Goal: Find specific page/section: Find specific page/section

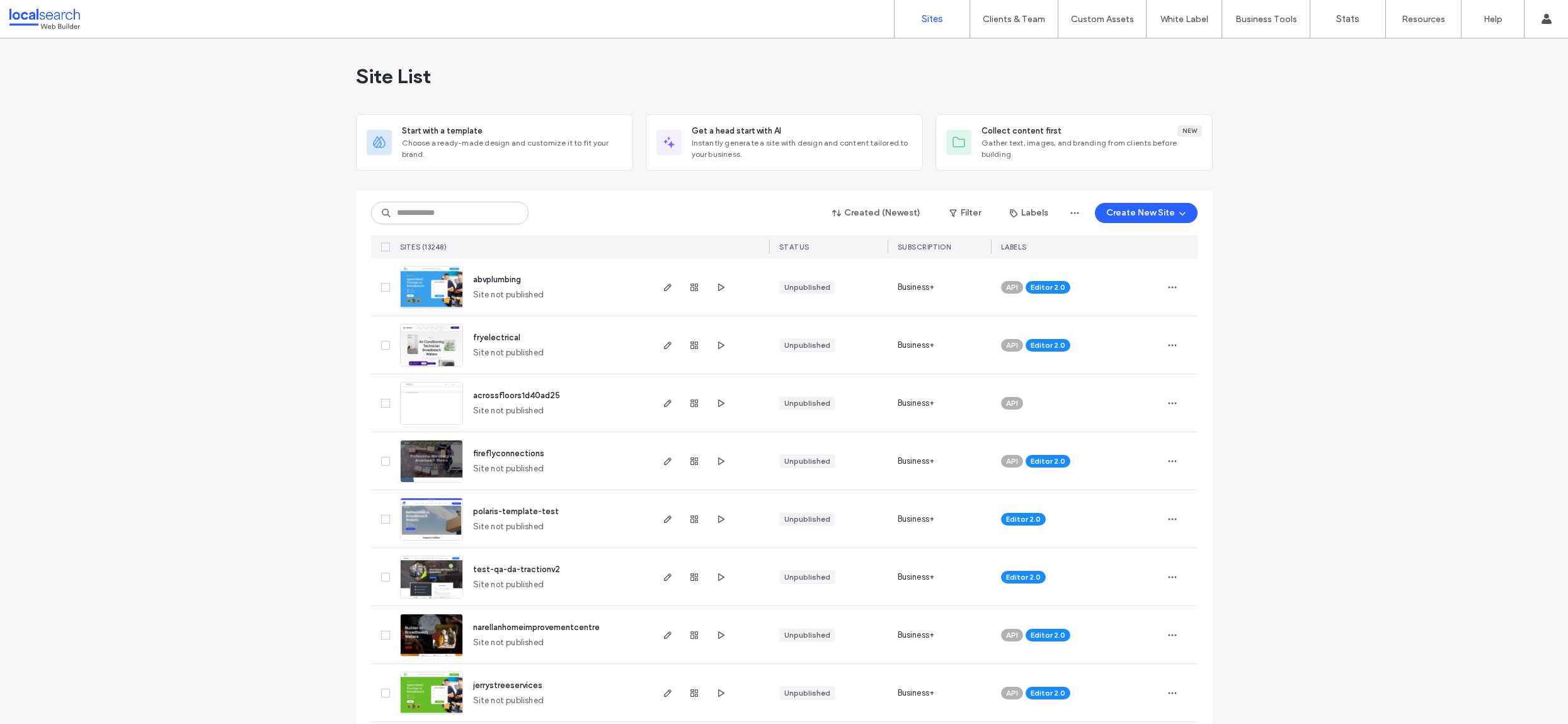
click at [548, 207] on div "Created (Newest) Filter Labels Create New Site" at bounding box center [784, 213] width 827 height 24
click at [625, 214] on div "Created (Newest) Filter Labels Create New Site" at bounding box center [784, 213] width 827 height 24
click at [1015, 53] on label "Client Management" at bounding box center [1017, 51] width 74 height 10
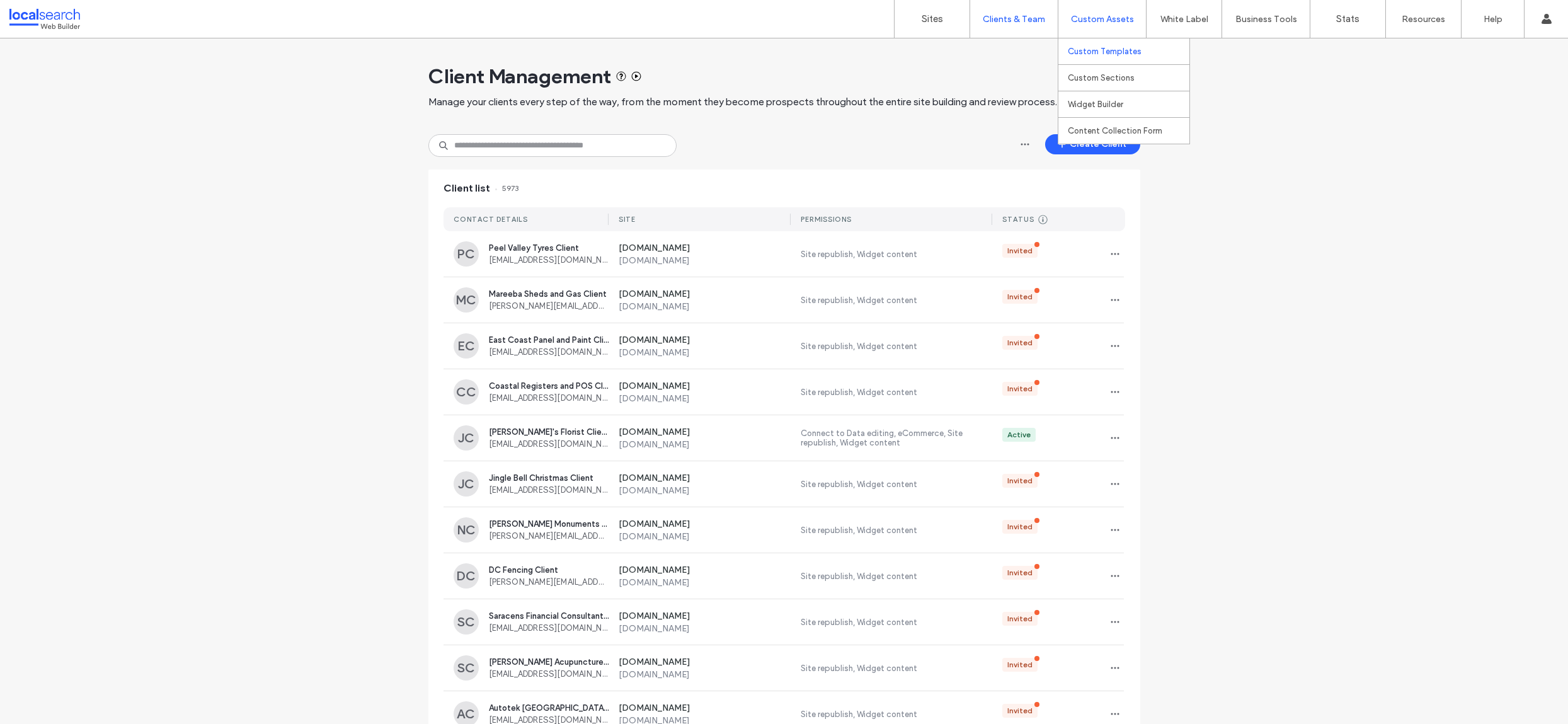
click at [1091, 42] on link "Custom Templates" at bounding box center [1128, 51] width 121 height 26
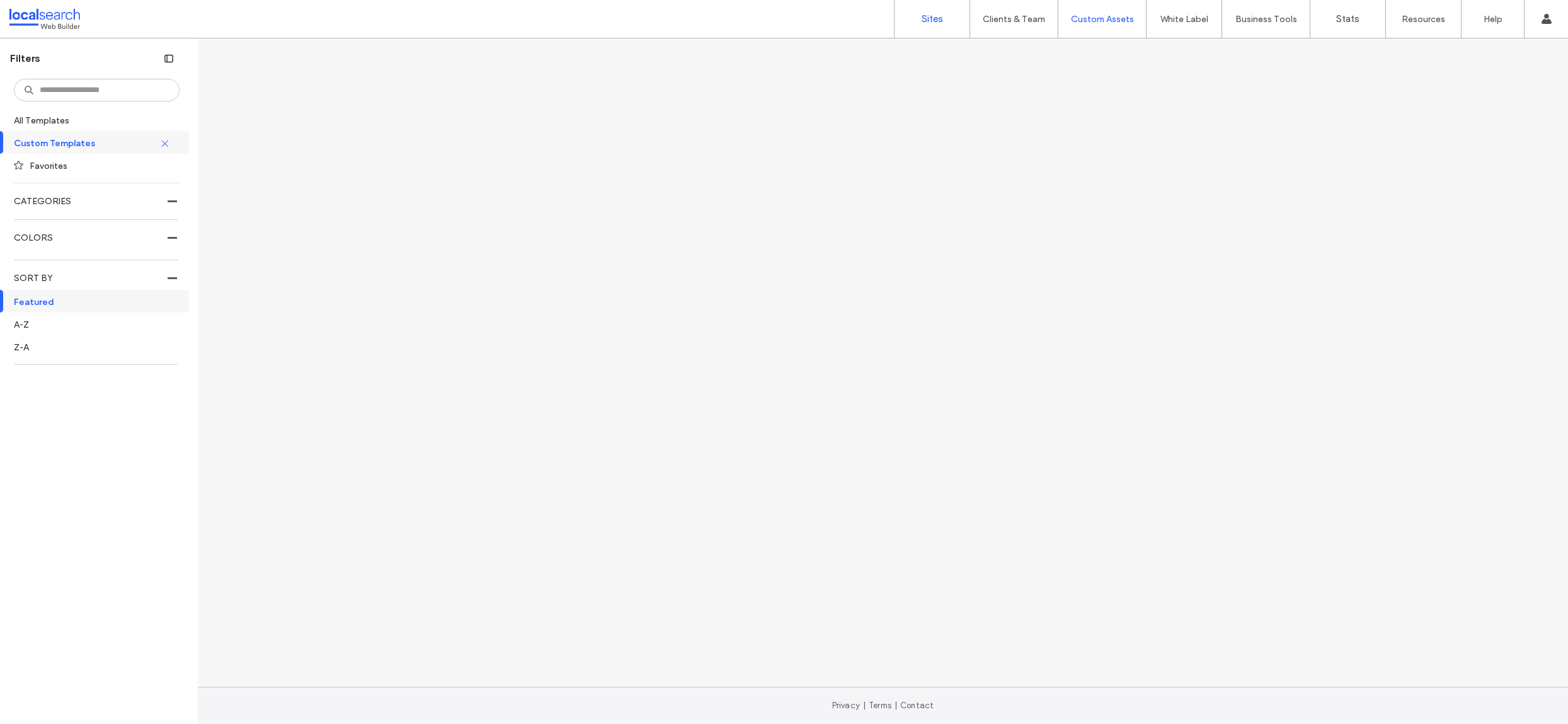
click at [919, 17] on link "Sites" at bounding box center [931, 18] width 75 height 38
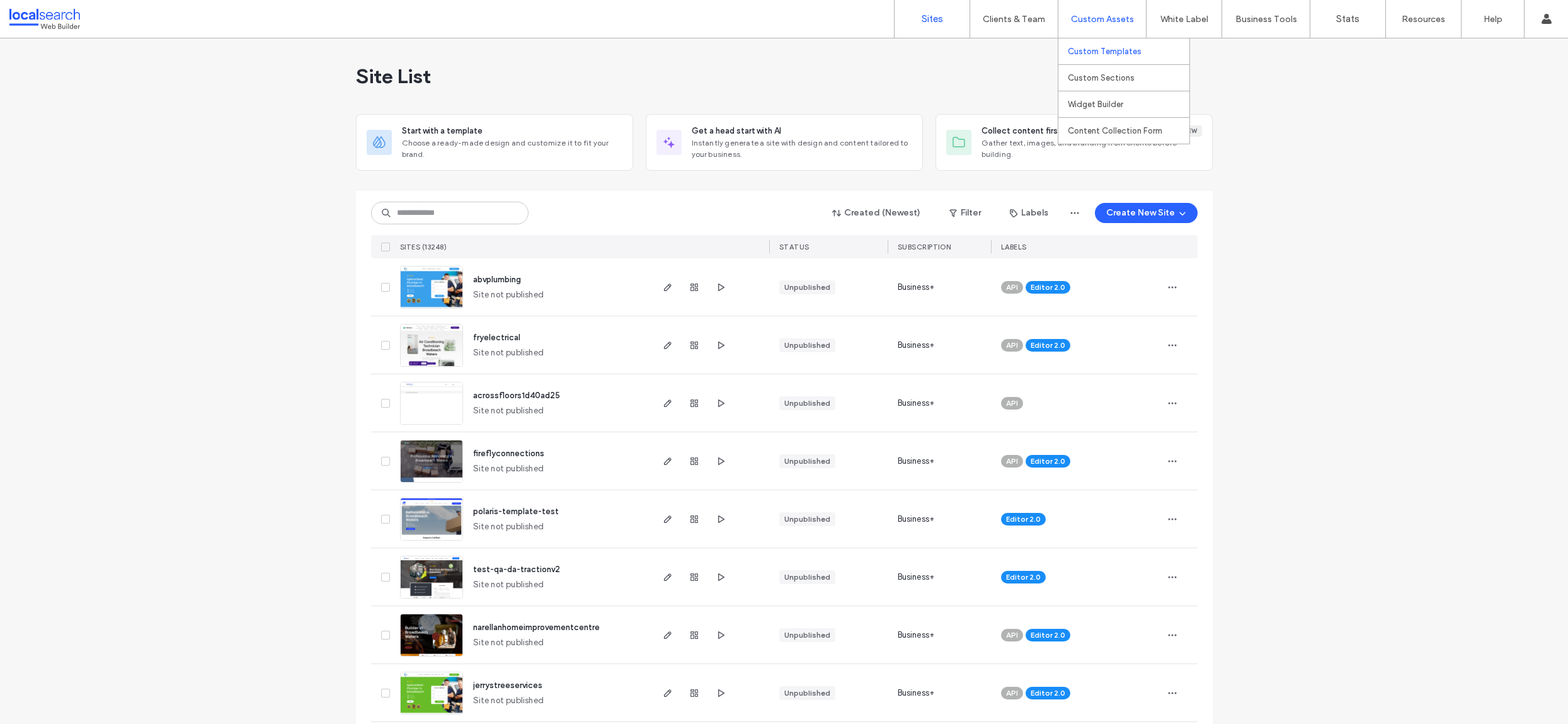
click at [1090, 43] on link "Custom Templates" at bounding box center [1128, 51] width 121 height 26
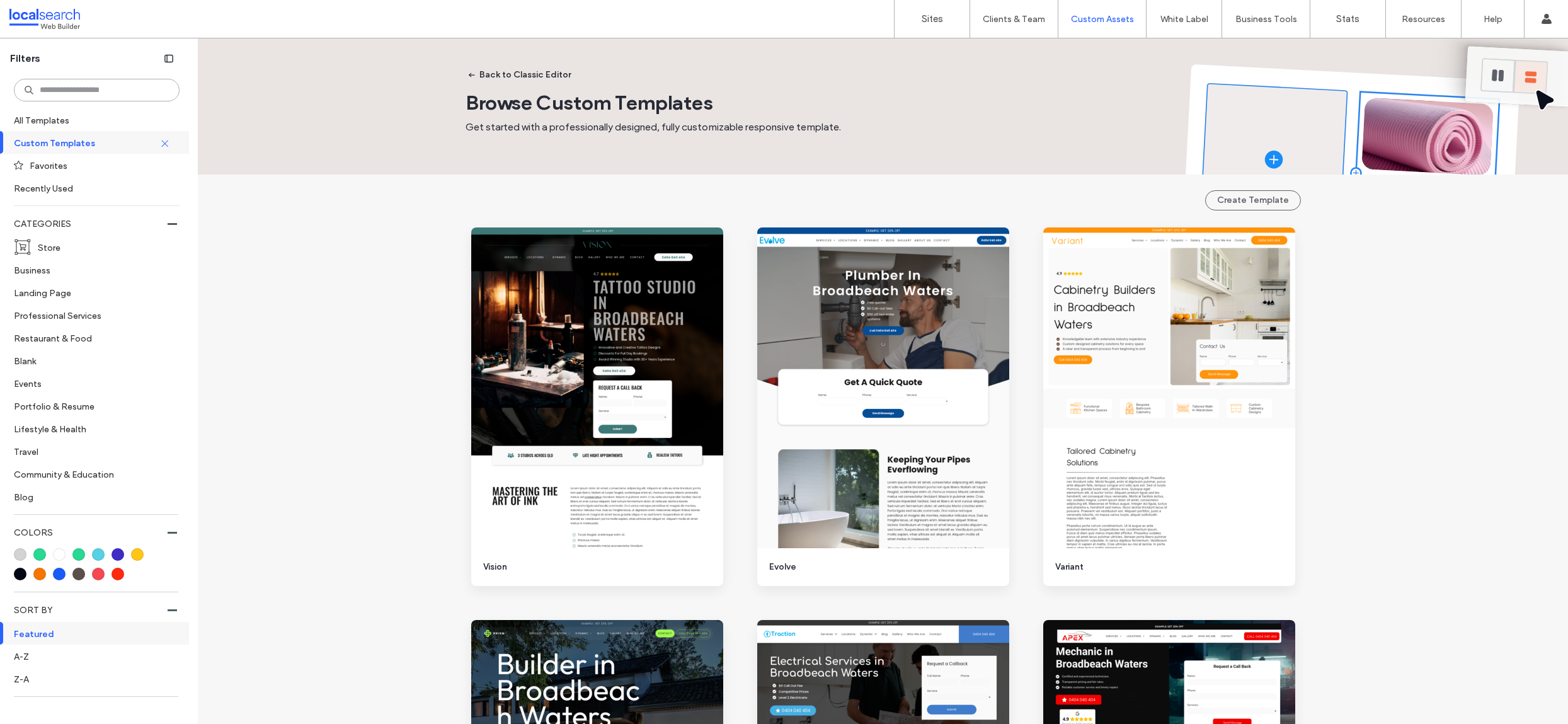
click at [95, 85] on input at bounding box center [96, 89] width 166 height 22
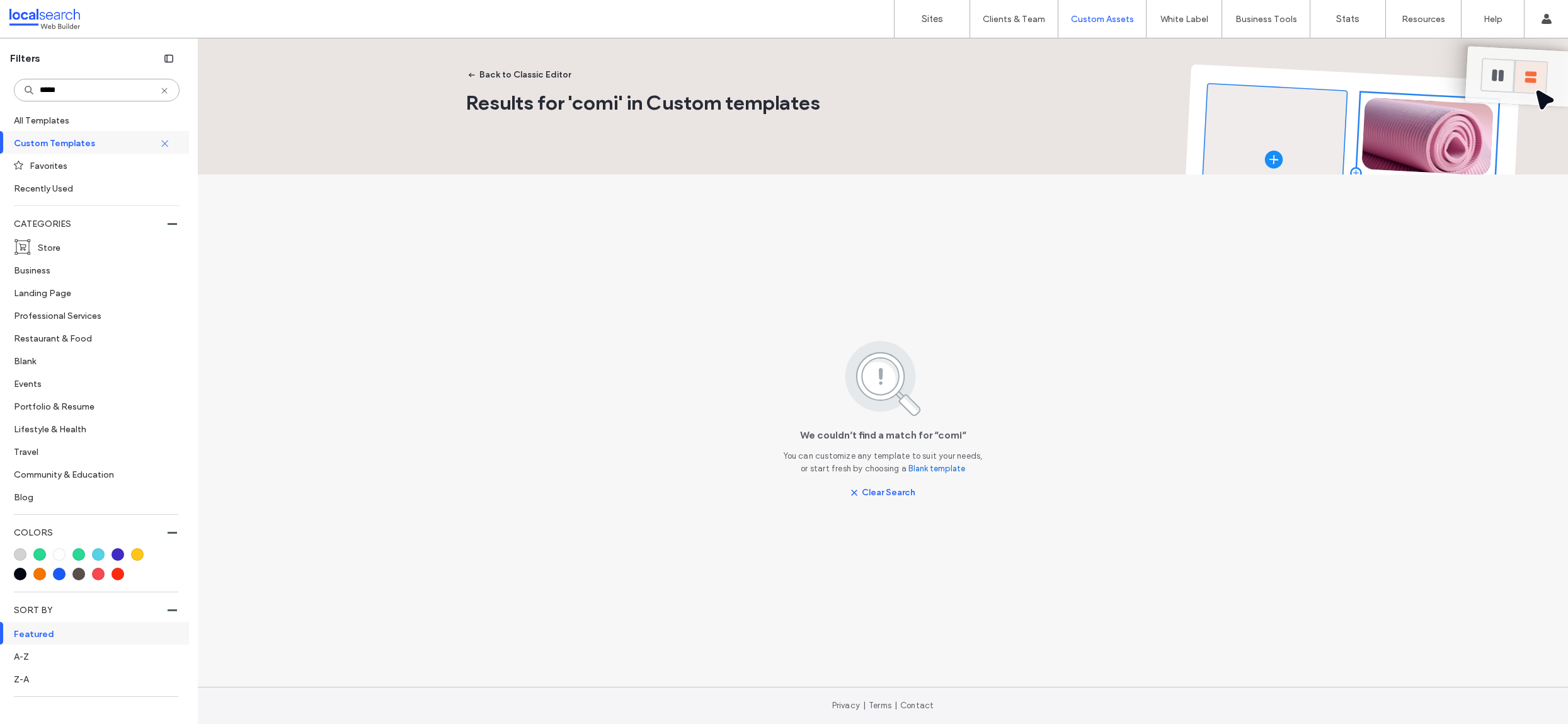
type input "******"
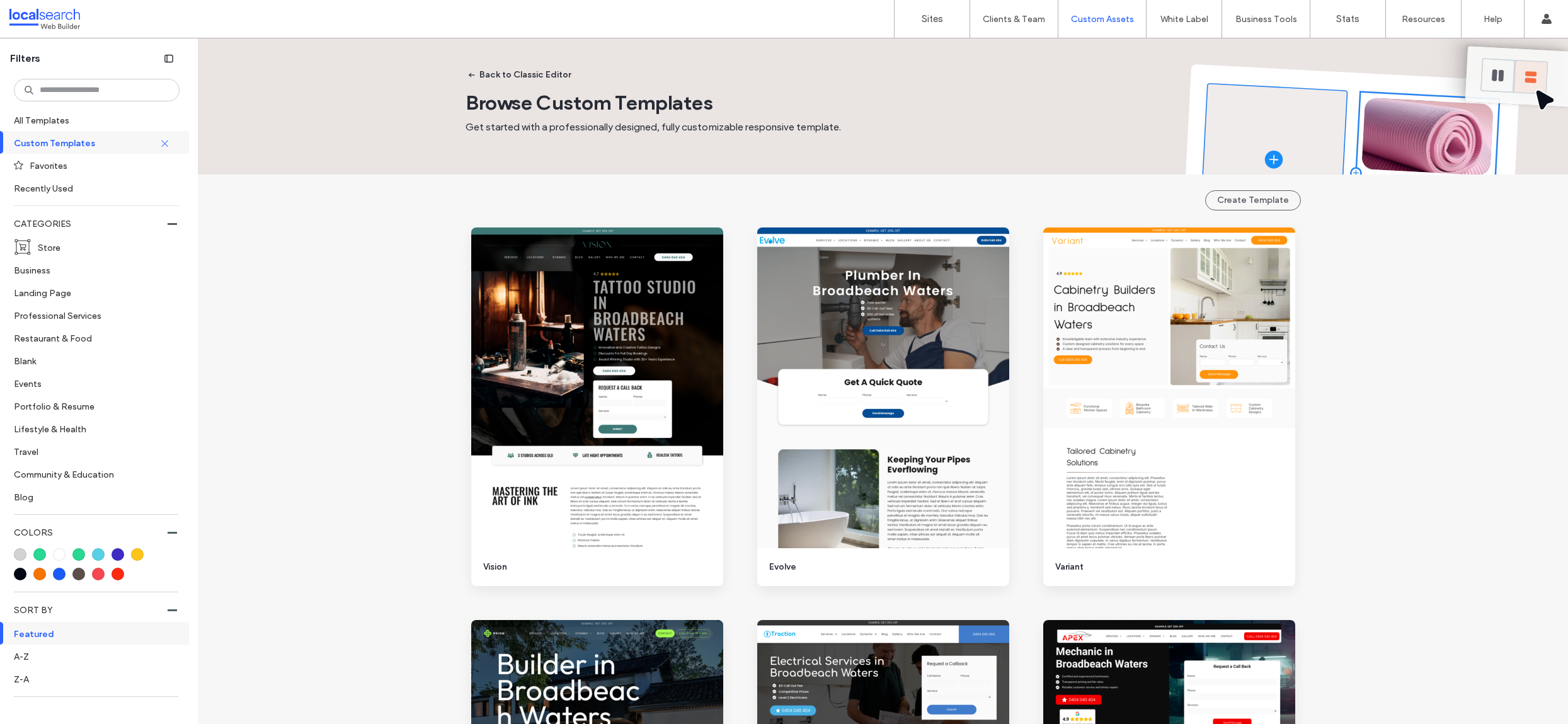
click at [919, 41] on div "Back to Classic Editor Browse Custom Templates Get started with a professionall…" at bounding box center [883, 97] width 835 height 117
click at [925, 28] on link "Sites" at bounding box center [931, 18] width 75 height 38
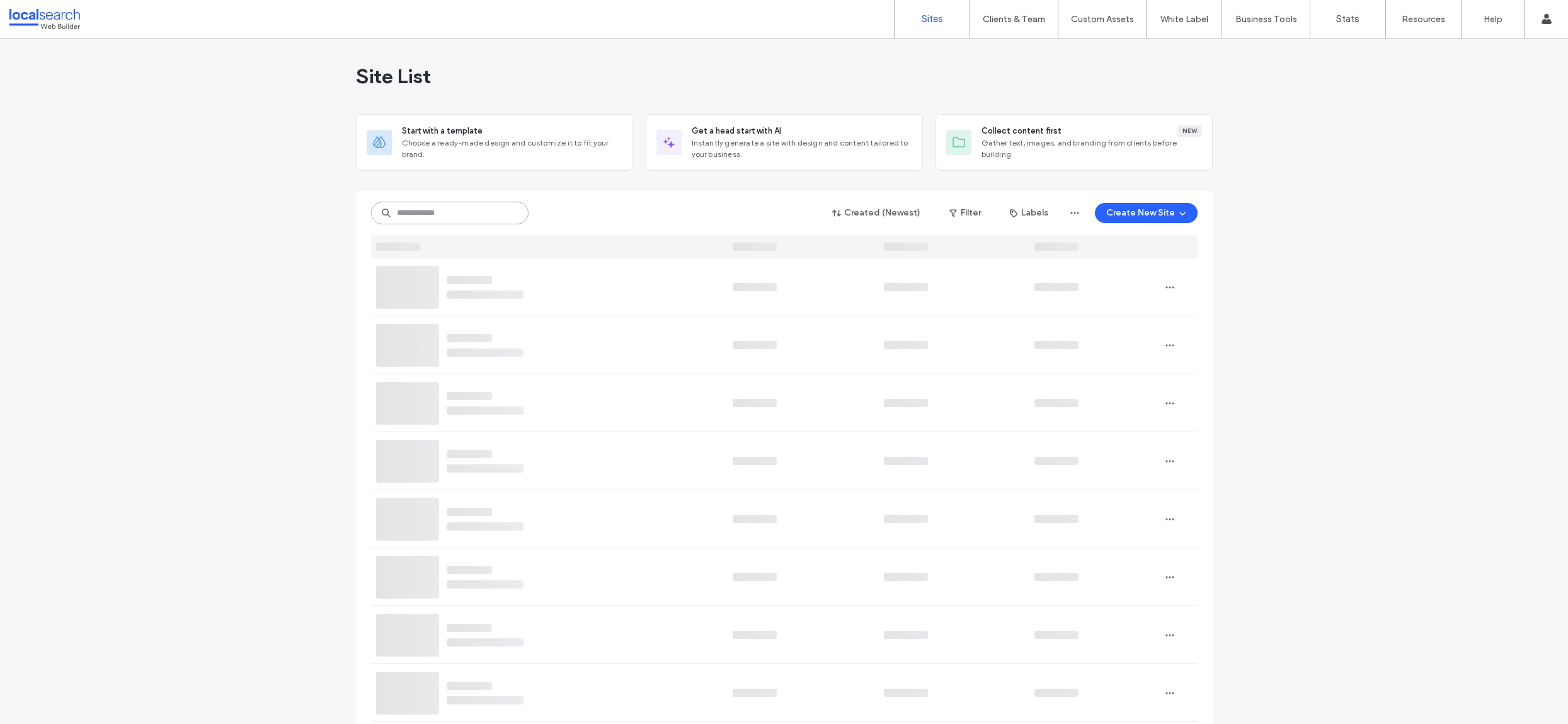
click at [448, 208] on input at bounding box center [449, 213] width 157 height 22
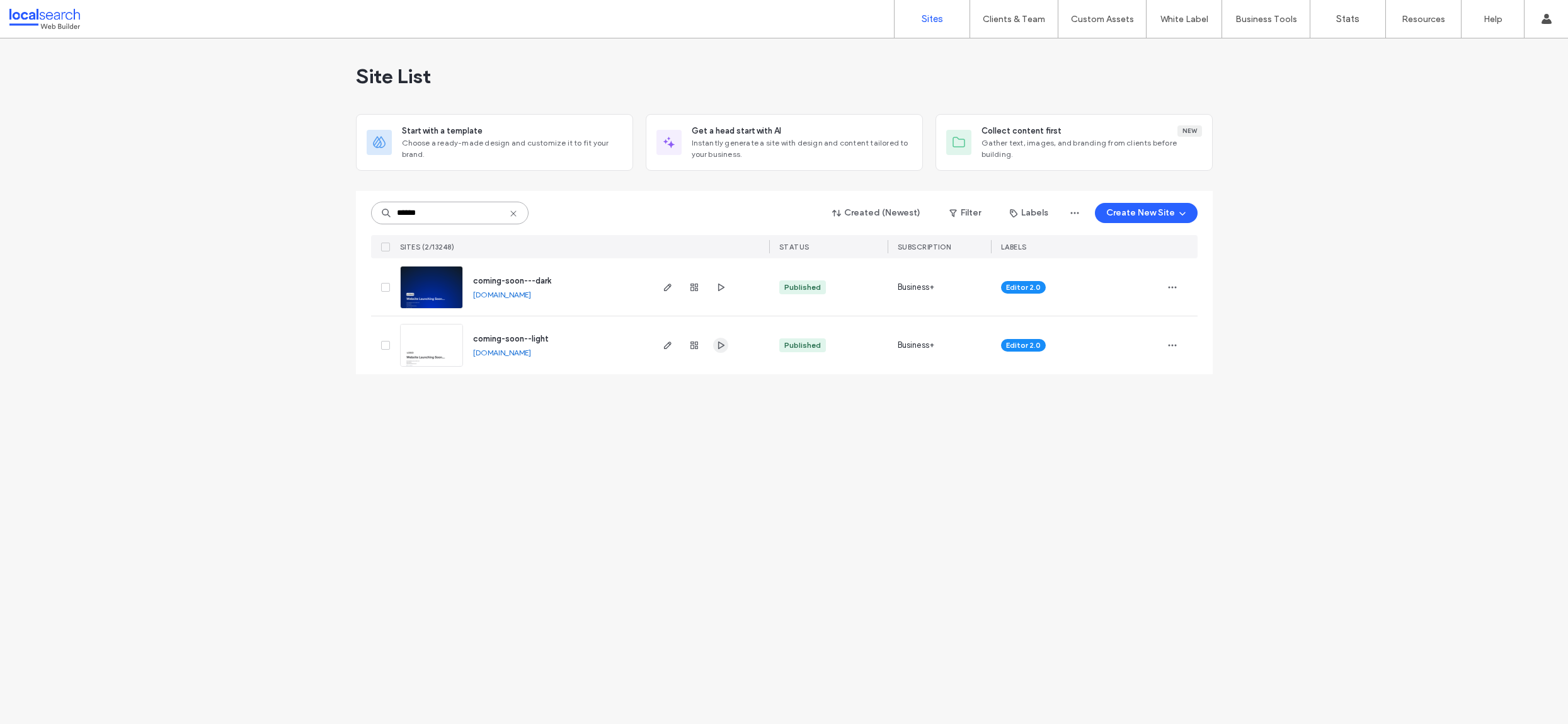
type input "******"
click at [719, 345] on icon "button" at bounding box center [721, 346] width 10 height 10
click at [723, 292] on span "button" at bounding box center [721, 287] width 16 height 16
